Goal: Task Accomplishment & Management: Complete application form

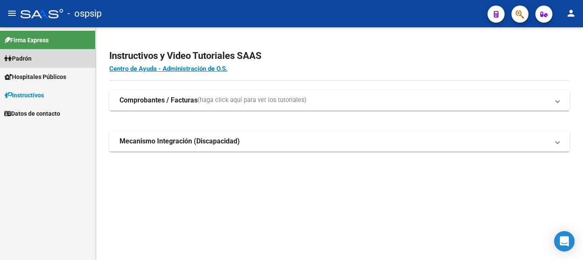
click at [56, 61] on link "Padrón" at bounding box center [47, 58] width 95 height 18
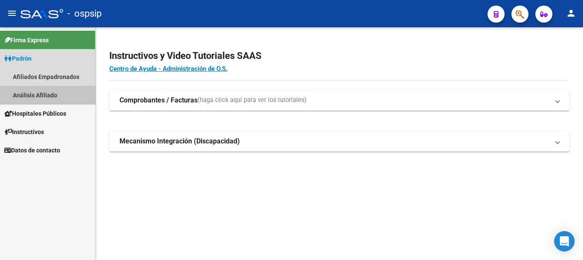
click at [64, 95] on link "Análisis Afiliado" at bounding box center [47, 95] width 95 height 18
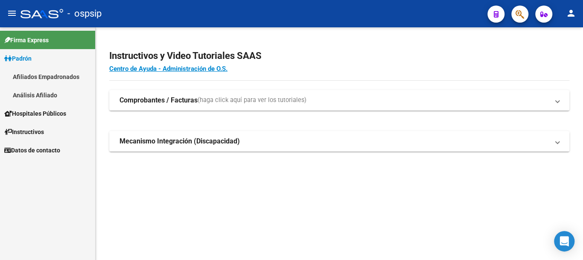
click at [61, 92] on link "Análisis Afiliado" at bounding box center [47, 95] width 95 height 18
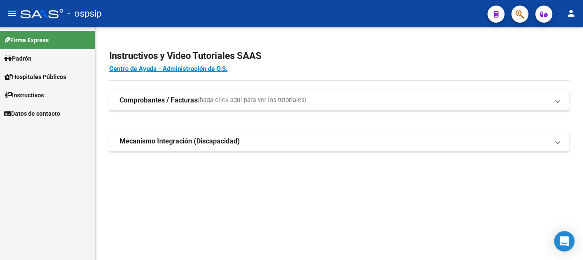
click at [43, 61] on link "Padrón" at bounding box center [47, 58] width 95 height 18
click at [66, 80] on span "Hospitales Públicos" at bounding box center [35, 76] width 62 height 9
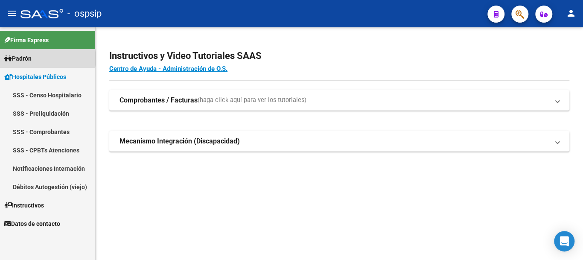
click at [44, 58] on link "Padrón" at bounding box center [47, 58] width 95 height 18
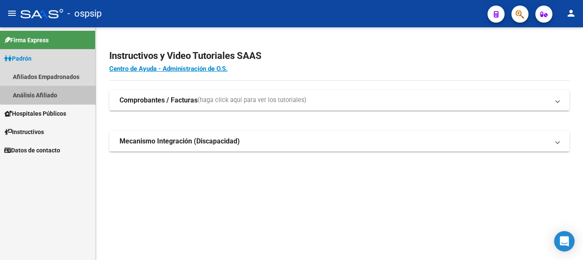
click at [49, 97] on link "Análisis Afiliado" at bounding box center [47, 95] width 95 height 18
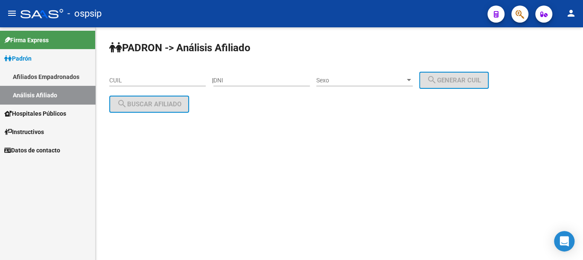
click at [248, 79] on input "DNI" at bounding box center [261, 80] width 96 height 7
type input "18771716"
click at [337, 80] on span "Sexo" at bounding box center [360, 80] width 89 height 7
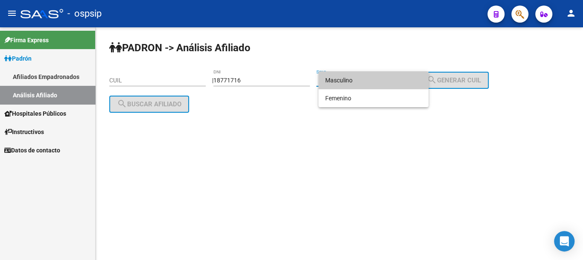
click at [364, 74] on span "Masculino" at bounding box center [373, 80] width 96 height 18
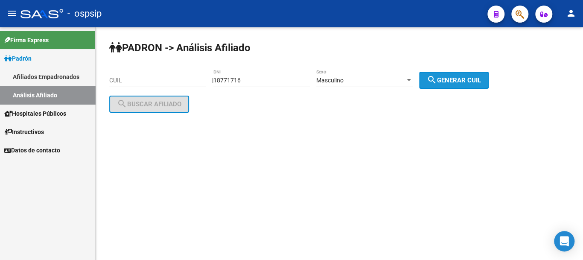
click at [458, 79] on span "search Generar CUIL" at bounding box center [454, 80] width 54 height 8
type input "20-18771716-8"
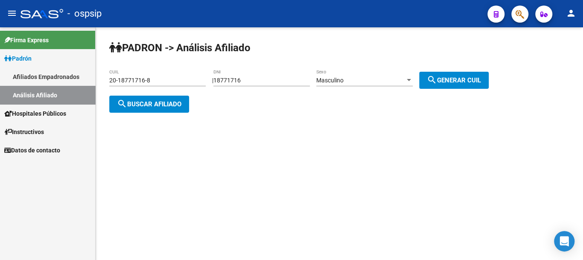
click at [147, 100] on span "search Buscar afiliado" at bounding box center [149, 104] width 64 height 8
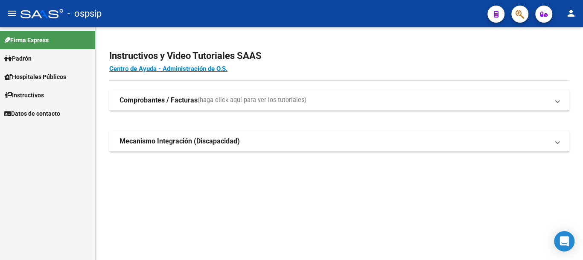
click at [32, 60] on span "Padrón" at bounding box center [17, 58] width 27 height 9
click at [38, 60] on link "Padrón" at bounding box center [47, 58] width 95 height 18
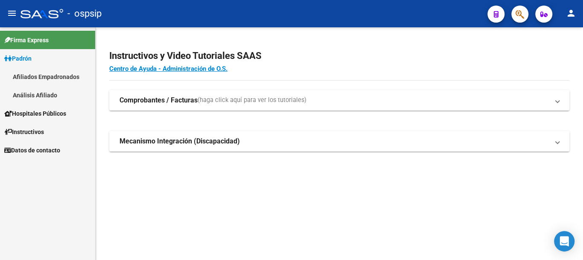
click at [61, 96] on link "Análisis Afiliado" at bounding box center [47, 95] width 95 height 18
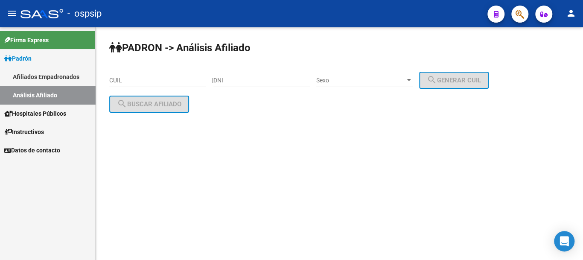
click at [251, 79] on input "DNI" at bounding box center [261, 80] width 96 height 7
type input "29516143"
click at [361, 77] on span "Sexo" at bounding box center [360, 80] width 89 height 7
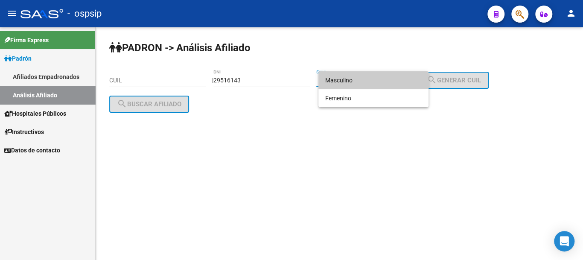
click at [360, 82] on span "Masculino" at bounding box center [373, 80] width 96 height 18
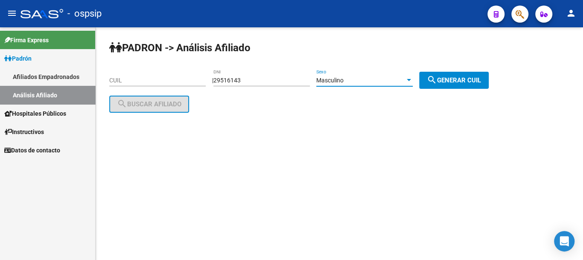
click at [437, 81] on mat-icon "search" at bounding box center [432, 80] width 10 height 10
type input "20-29516143-5"
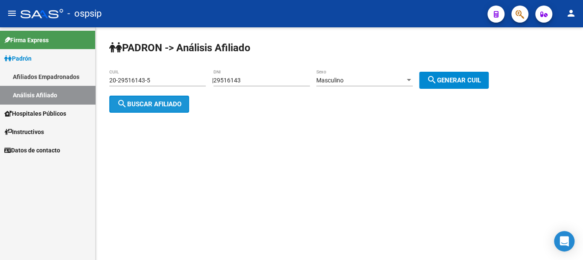
click at [149, 108] on button "search Buscar afiliado" at bounding box center [149, 104] width 80 height 17
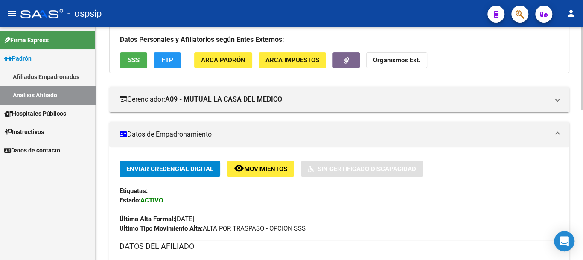
scroll to position [128, 0]
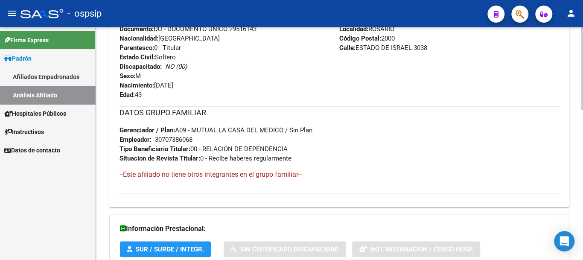
scroll to position [125, 0]
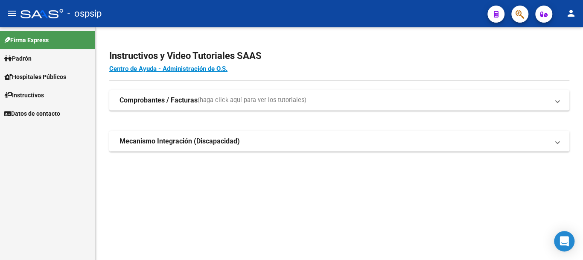
click at [193, 141] on strong "Mecanismo Integración (Discapacidad)" at bounding box center [180, 141] width 120 height 9
